Goal: Go to known website: Access a specific website the user already knows

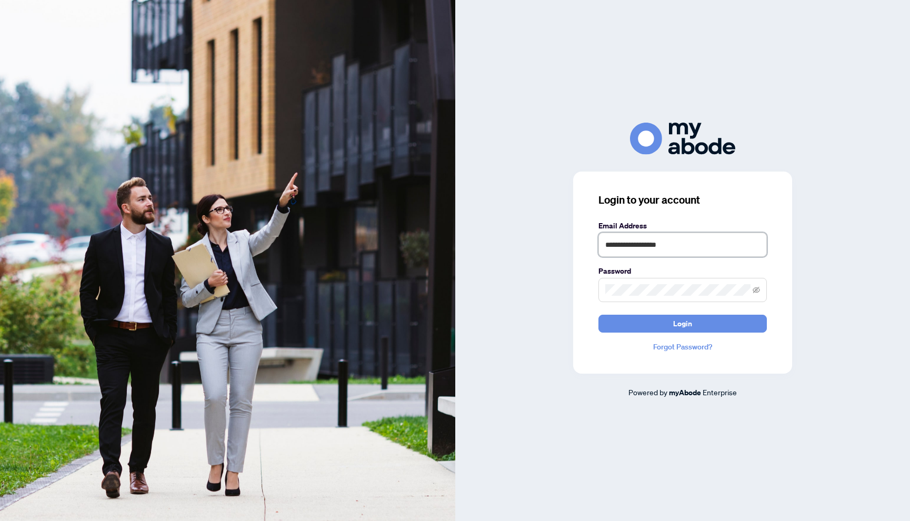
click at [695, 248] on input "**********" at bounding box center [682, 245] width 168 height 24
type input "**********"
click at [674, 319] on span "Login" at bounding box center [682, 323] width 19 height 17
